Goal: Obtain resource: Obtain resource

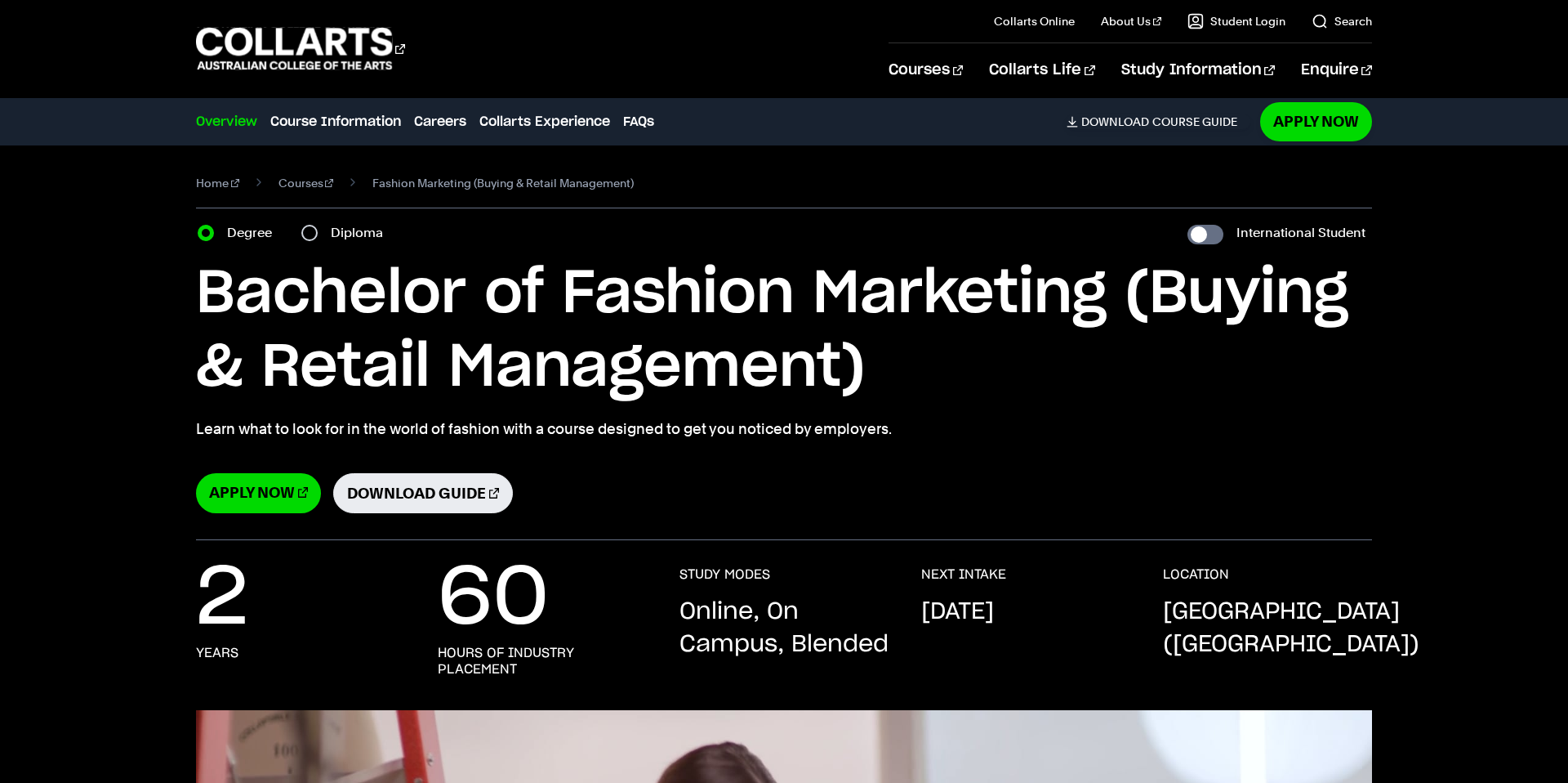
select select "2"
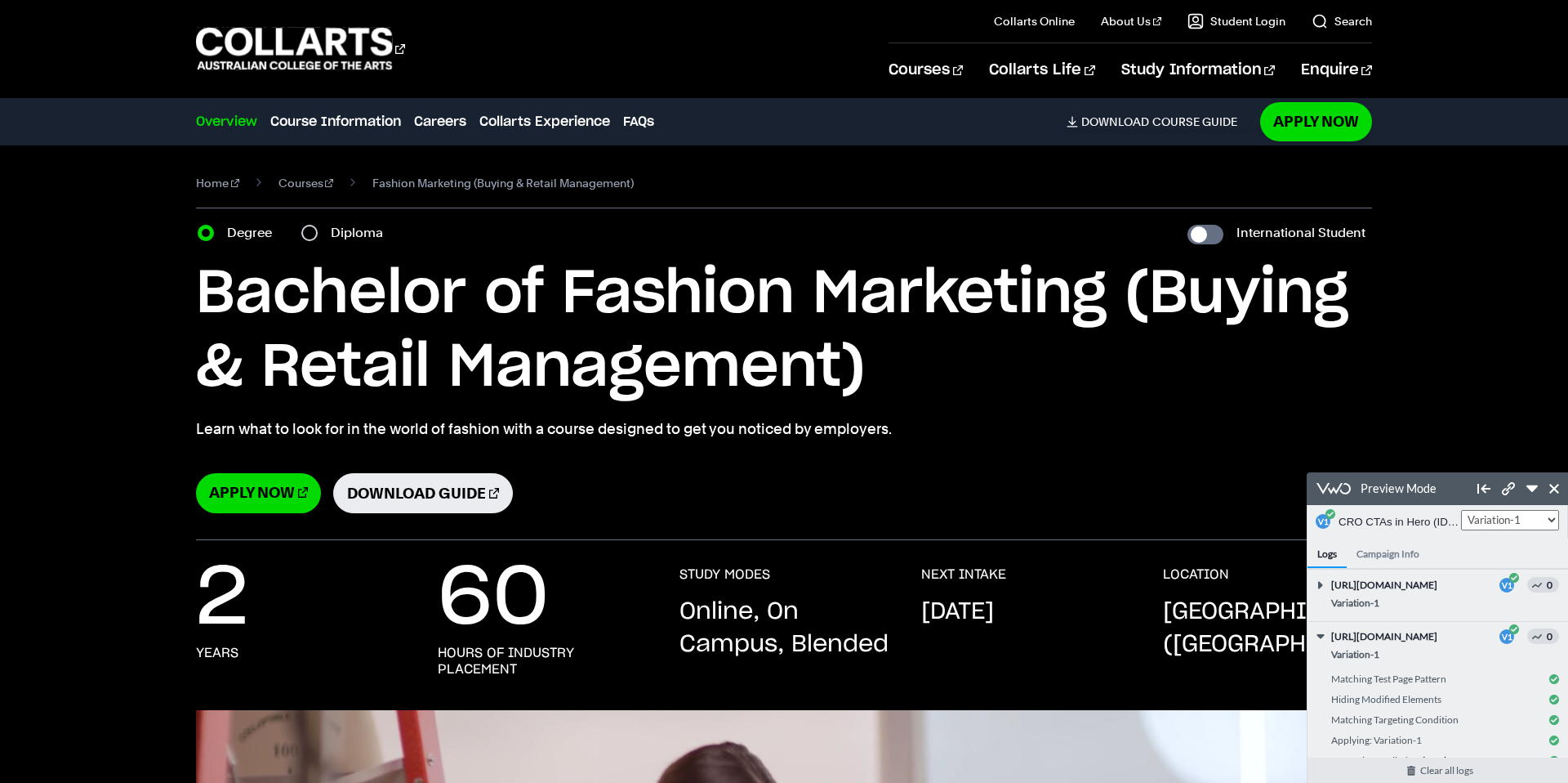
scroll to position [76, 0]
drag, startPoint x: 1510, startPoint y: 491, endPoint x: 1510, endPoint y: 737, distance: 246.0
click at [1510, 491] on icon at bounding box center [1508, 489] width 13 height 13
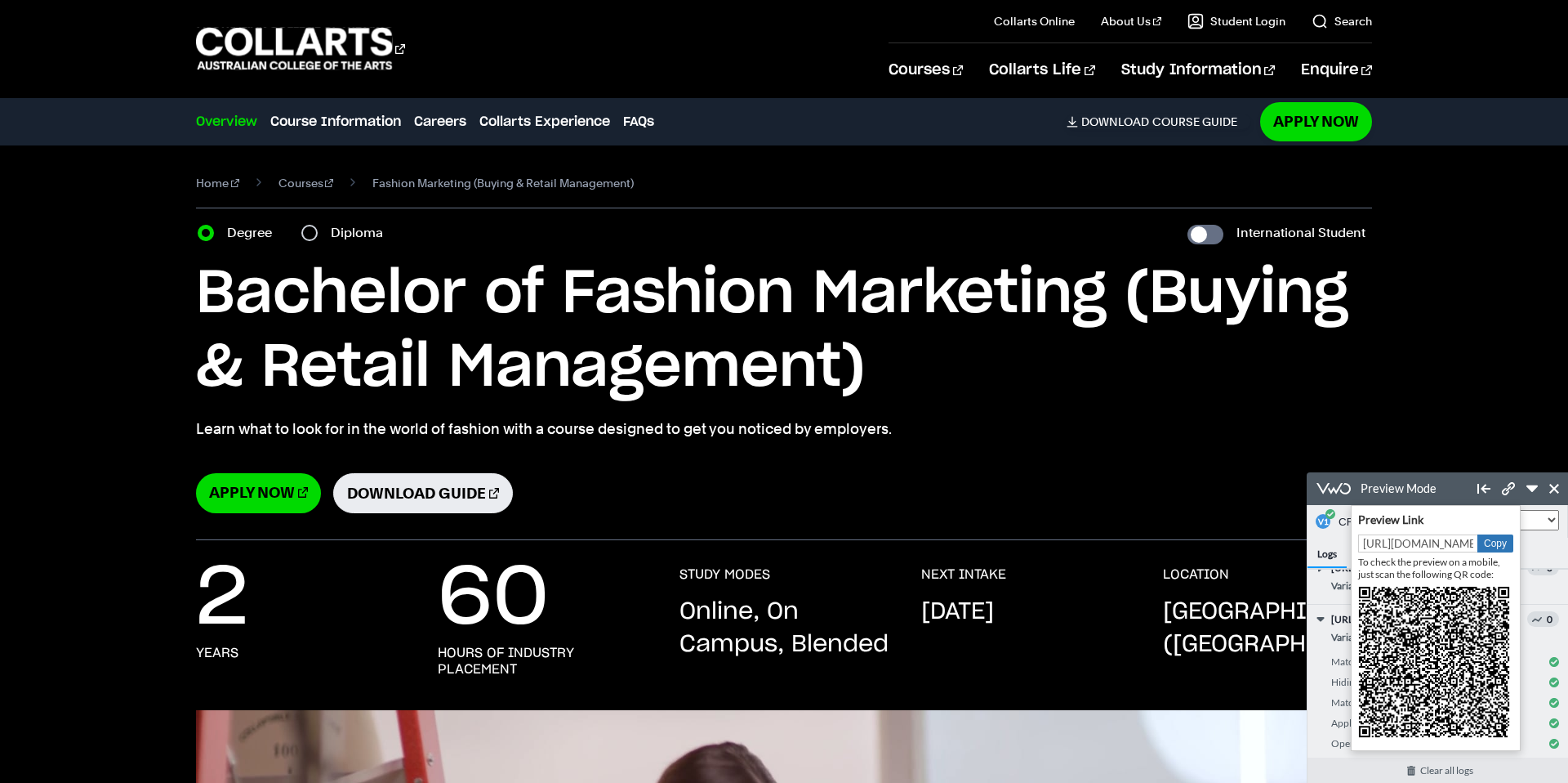
click at [1485, 538] on button "Copy" at bounding box center [1495, 544] width 36 height 18
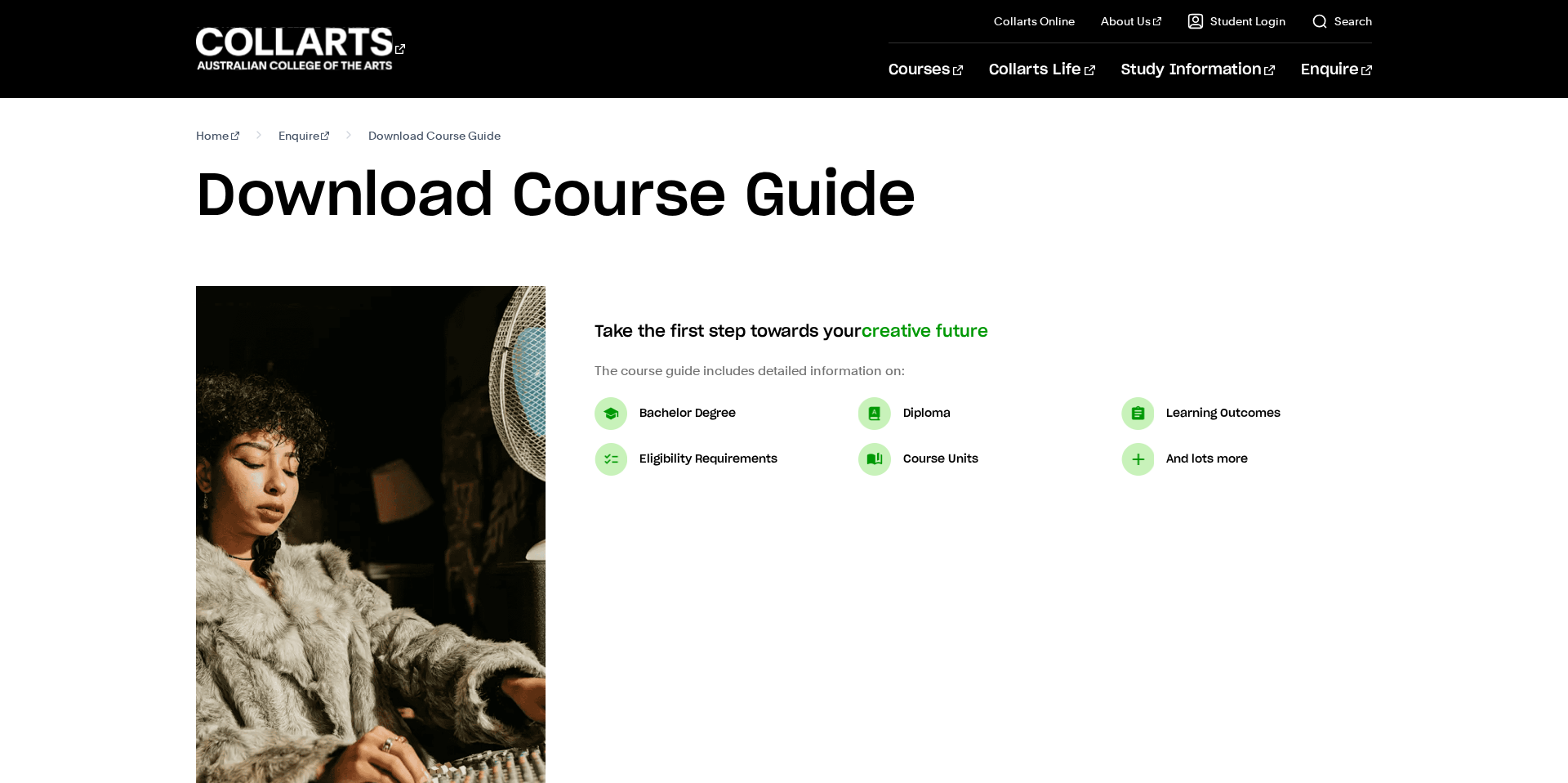
select select "2"
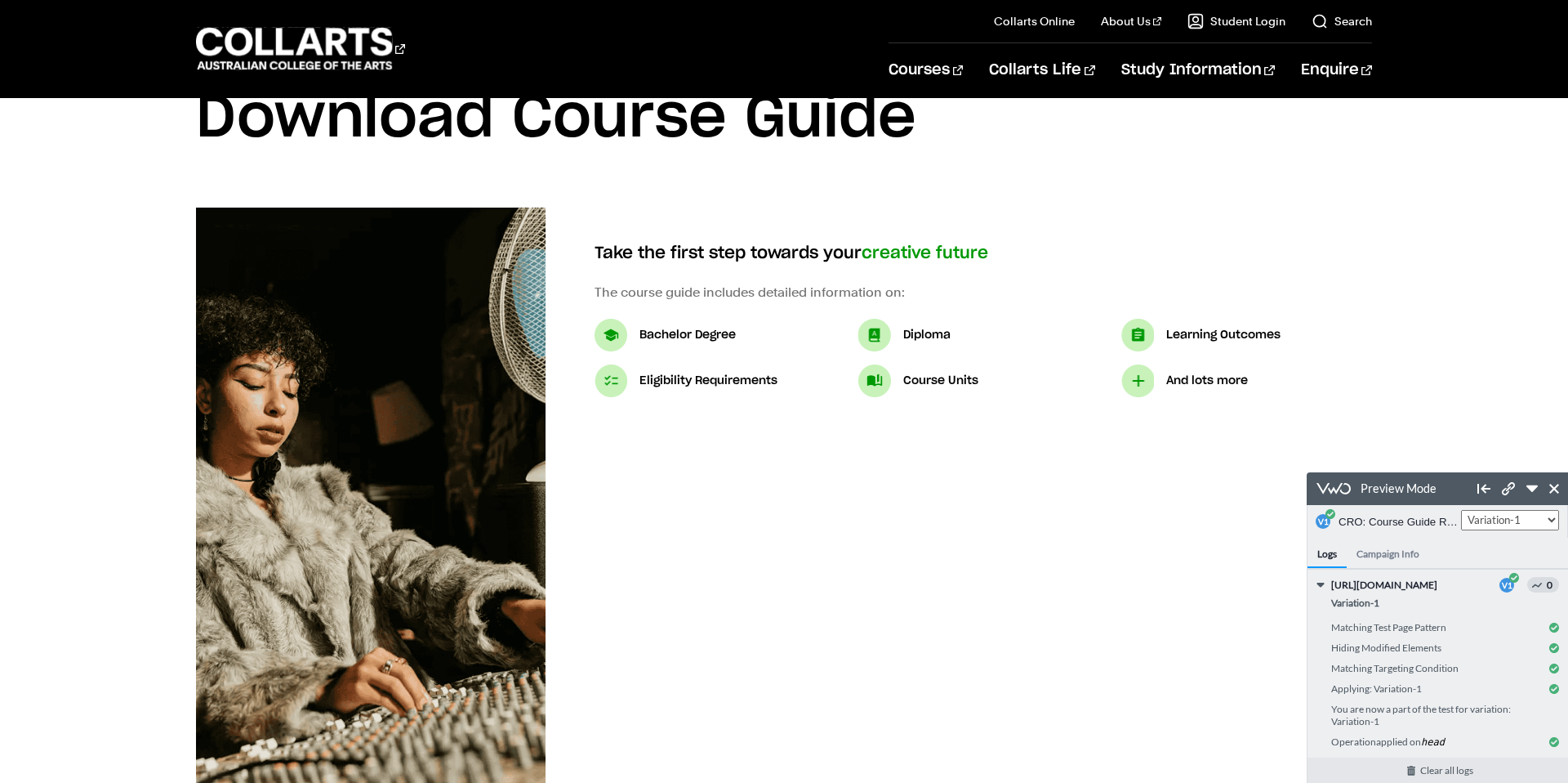
scroll to position [82, 0]
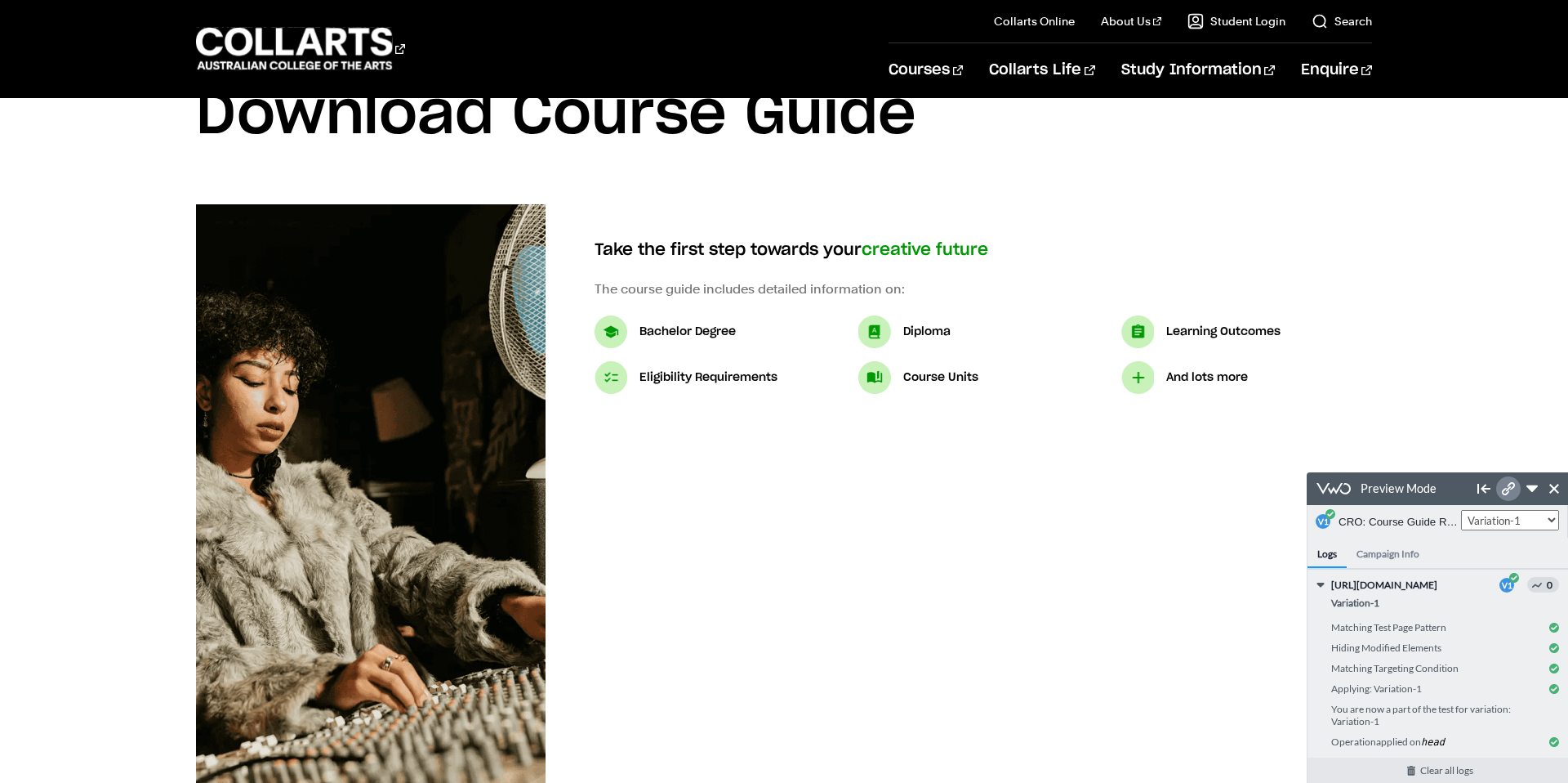
click at [1511, 489] on icon at bounding box center [1508, 489] width 13 height 13
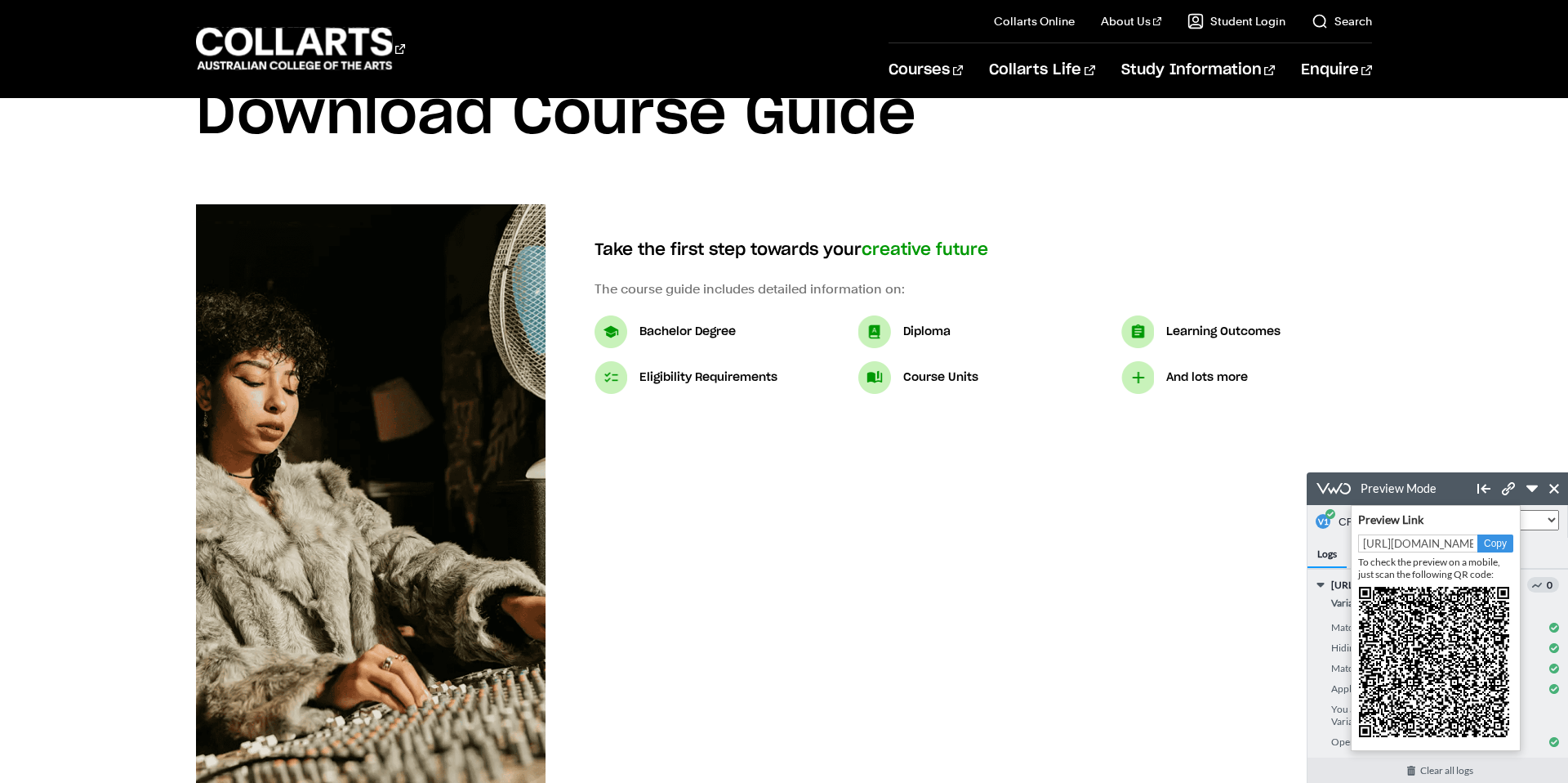
drag, startPoint x: 1486, startPoint y: 543, endPoint x: 1475, endPoint y: 544, distance: 11.0
click at [1480, 544] on button "Copy" at bounding box center [1495, 544] width 36 height 18
click at [1495, 543] on button "Copy" at bounding box center [1495, 544] width 36 height 18
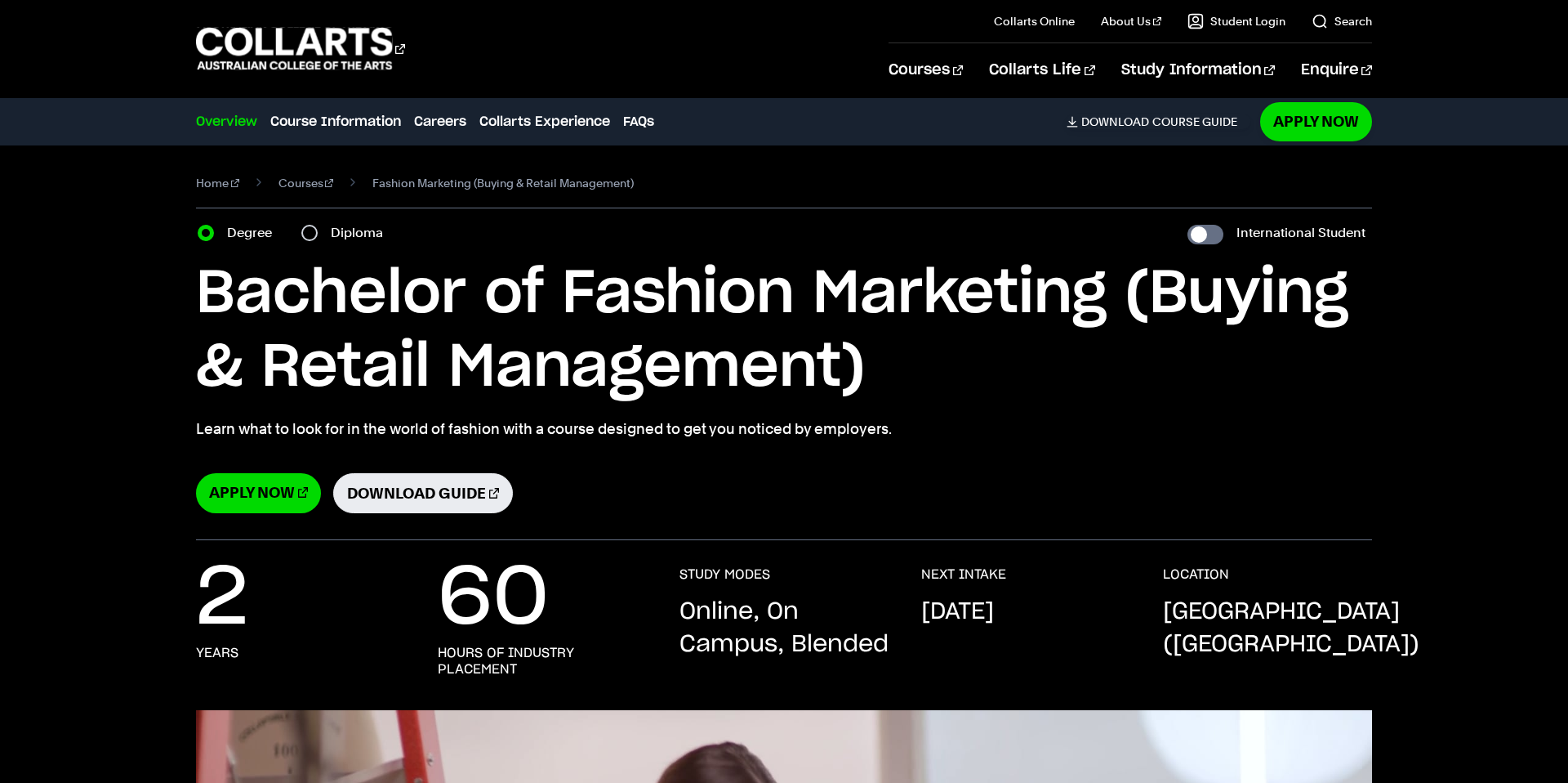
select select "2"
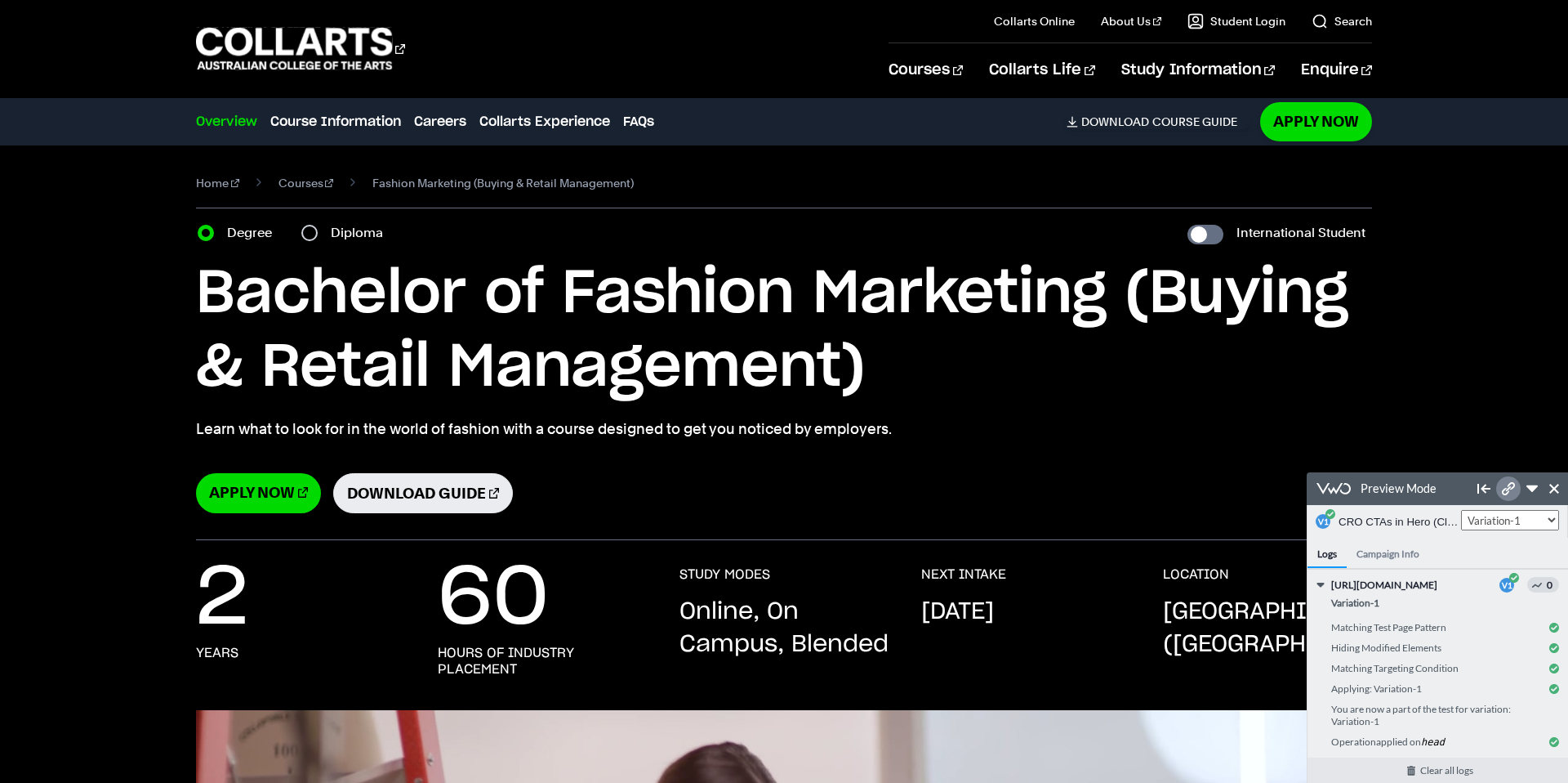
click at [1513, 485] on icon at bounding box center [1508, 489] width 13 height 13
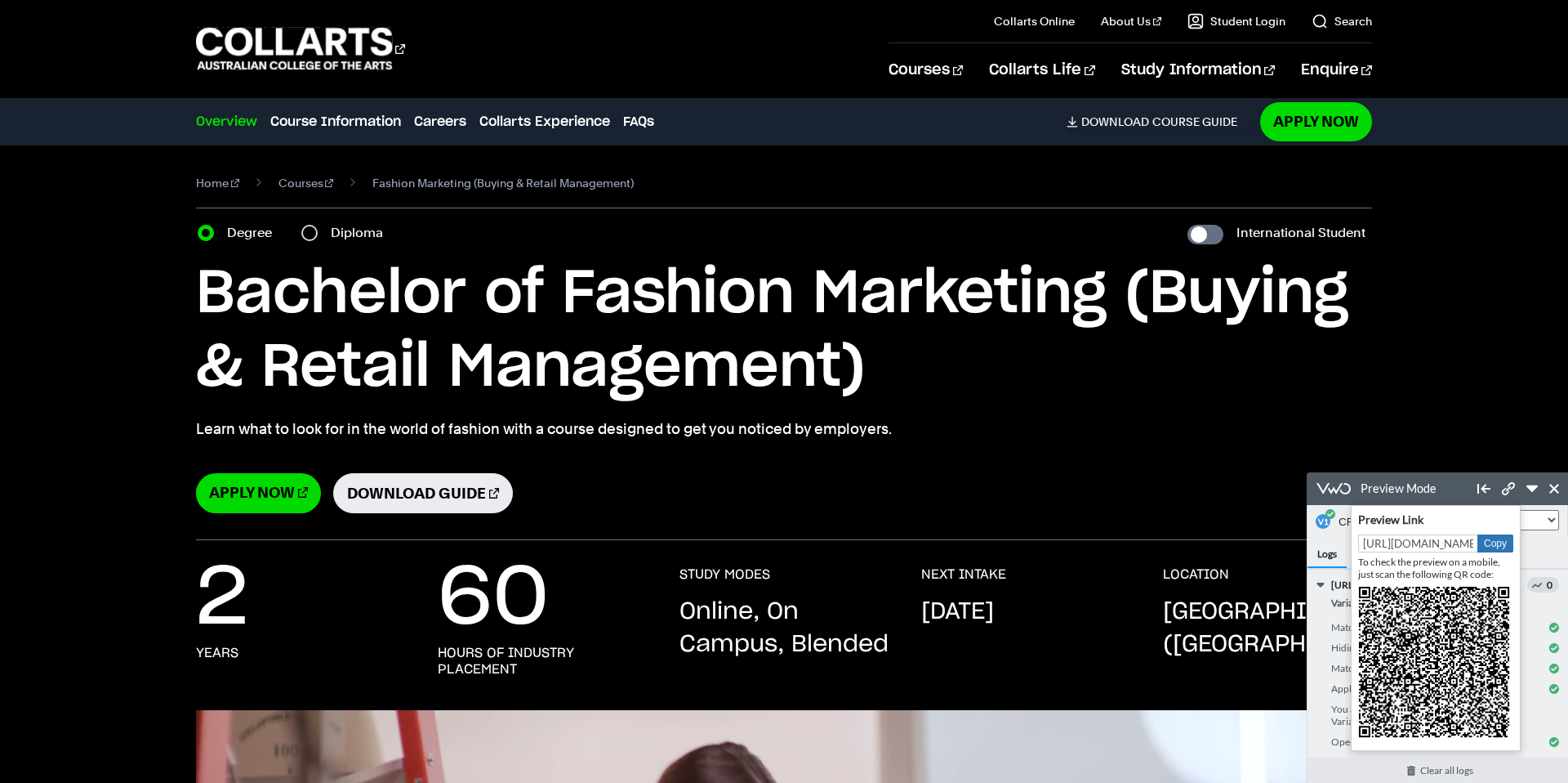
click at [1486, 547] on button "Copy" at bounding box center [1495, 544] width 36 height 18
click at [1557, 487] on icon at bounding box center [1554, 489] width 10 height 10
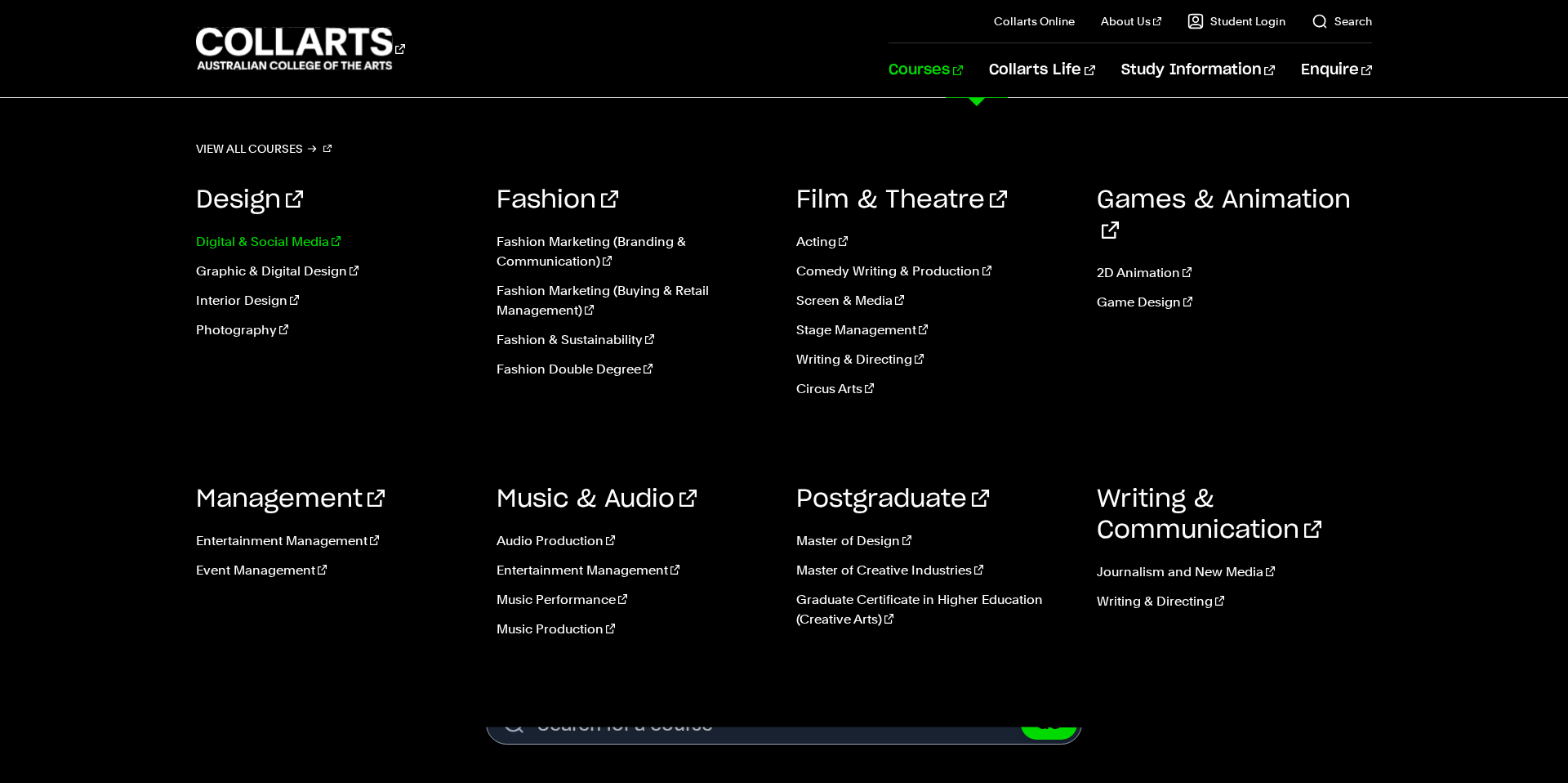
click at [268, 238] on link "Digital & Social Media" at bounding box center [334, 241] width 276 height 19
